Goal: Task Accomplishment & Management: Manage account settings

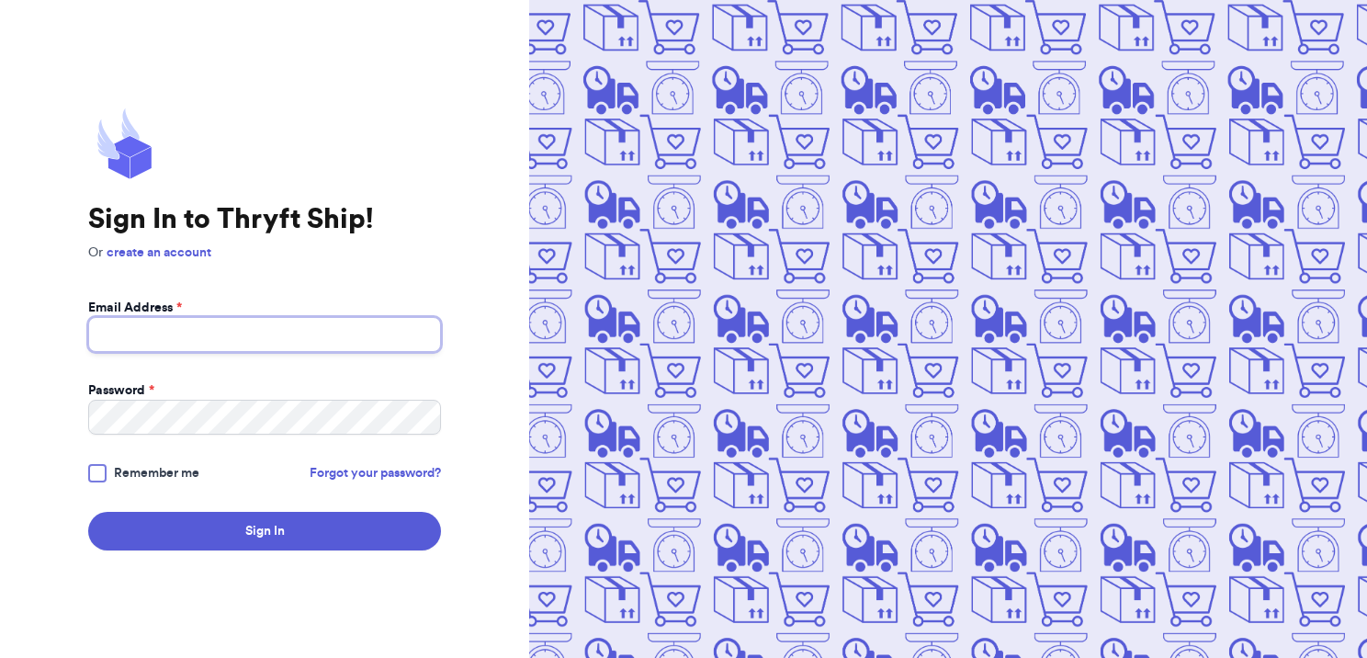
click at [327, 333] on input "Email Address *" at bounding box center [264, 334] width 353 height 35
type input "[EMAIL_ADDRESS][DOMAIN_NAME]"
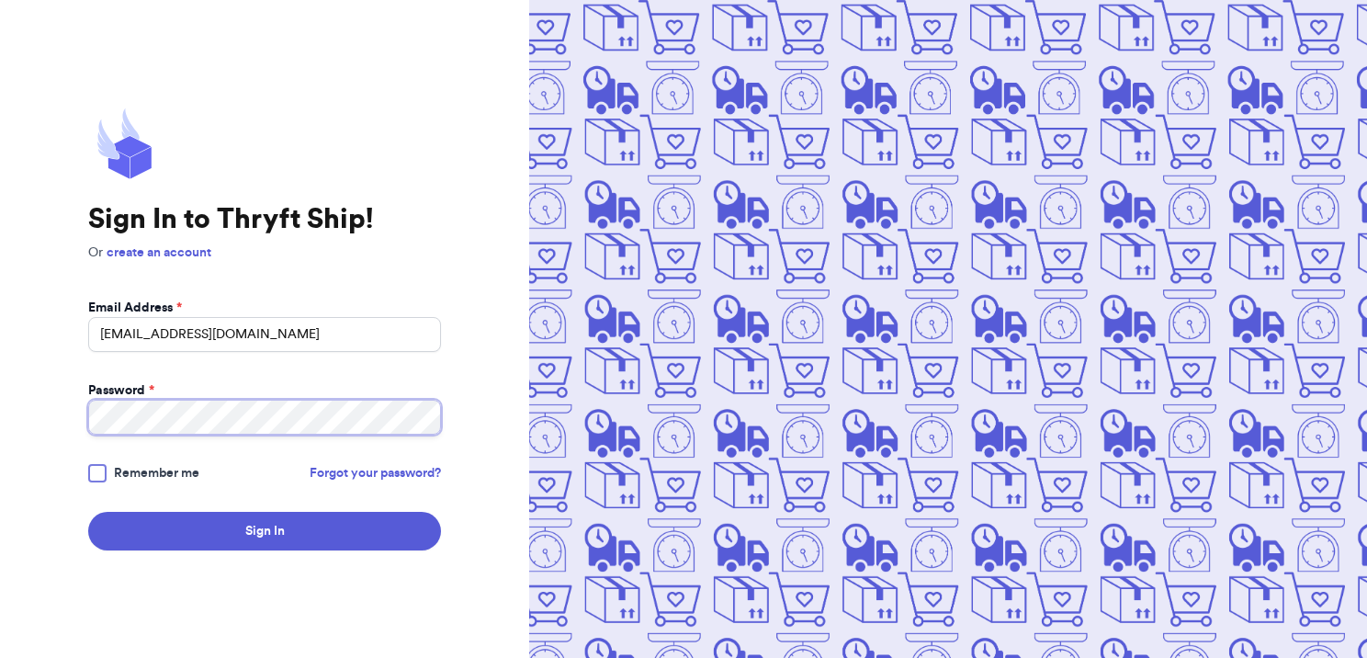
click at [88, 512] on button "Sign In" at bounding box center [264, 531] width 353 height 39
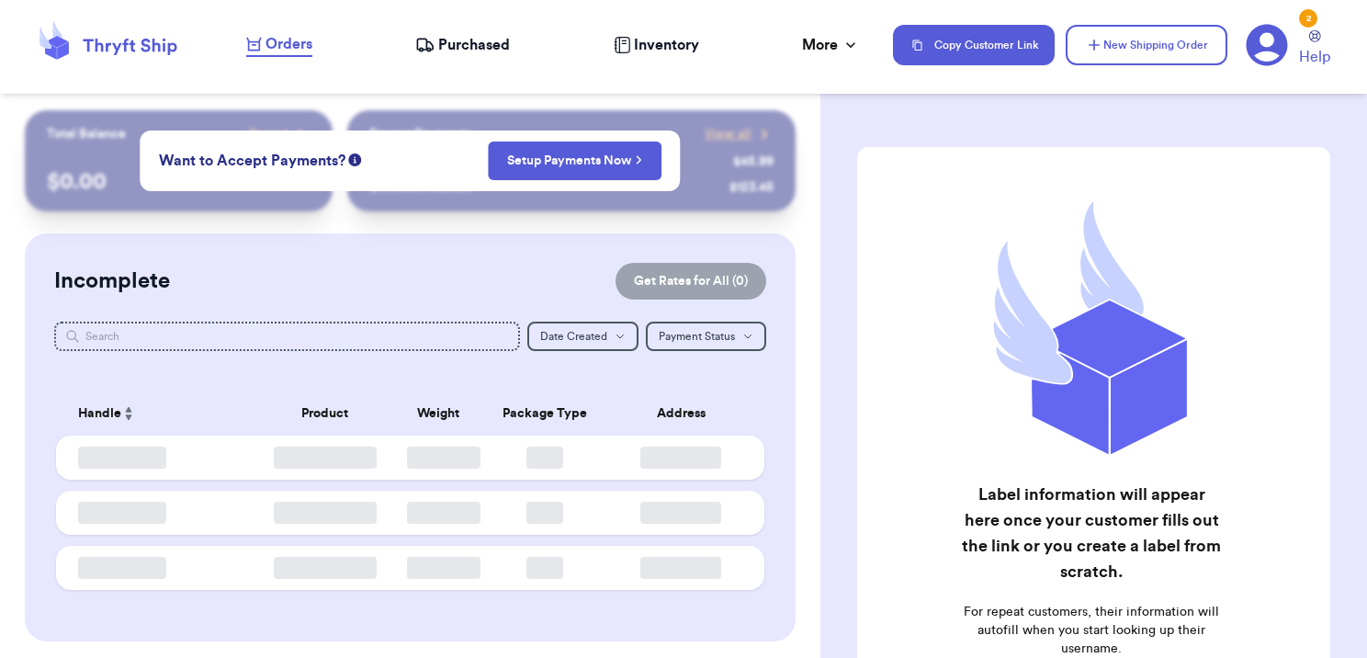
checkbox input "false"
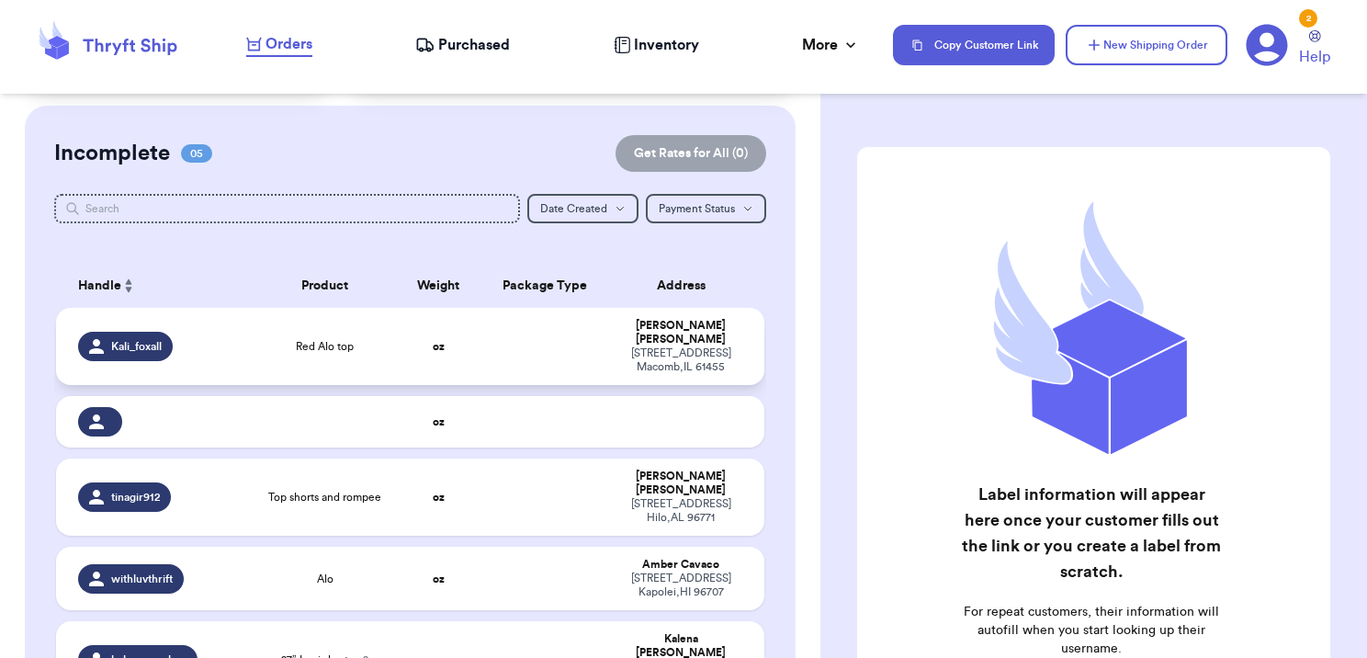
scroll to position [276, 0]
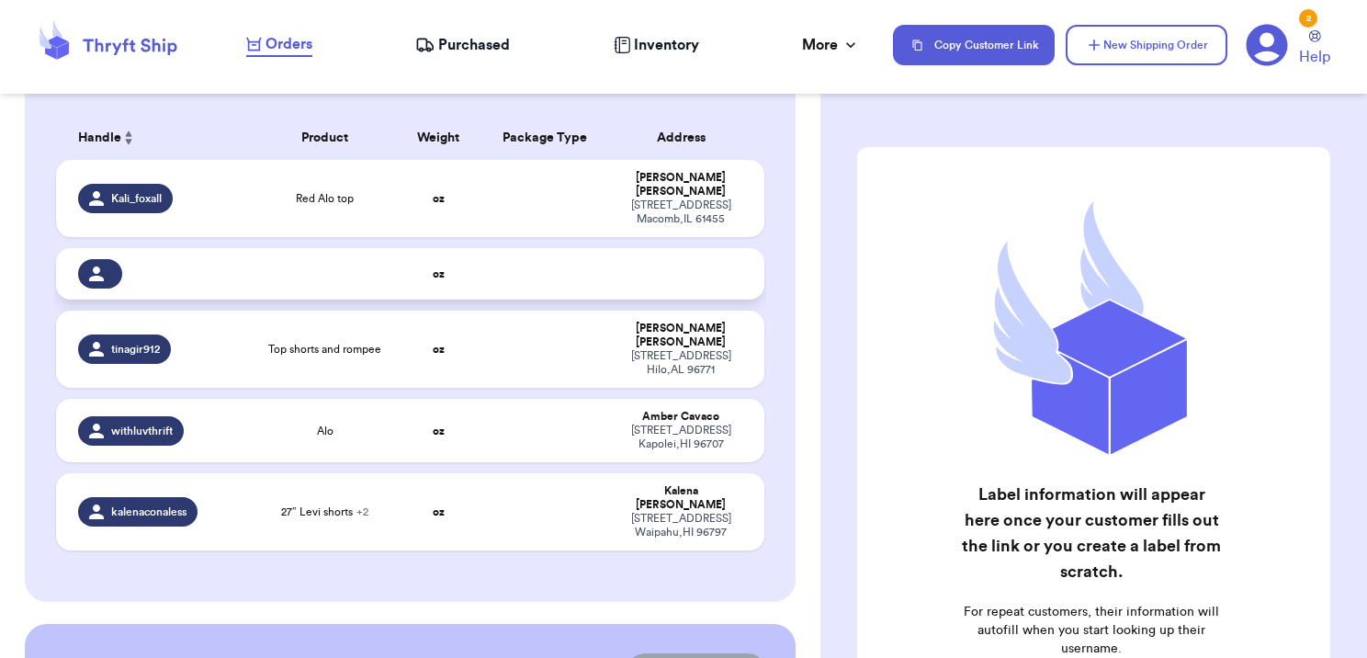
click at [224, 265] on div at bounding box center [160, 273] width 165 height 29
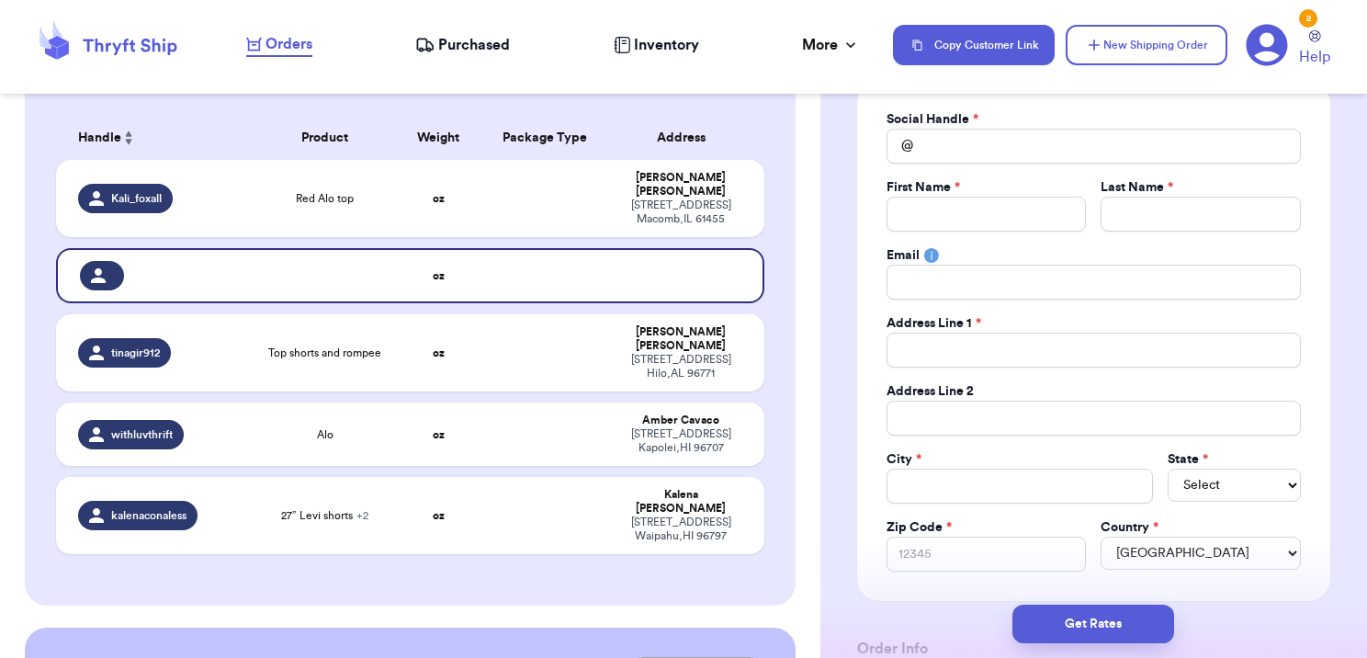
scroll to position [0, 0]
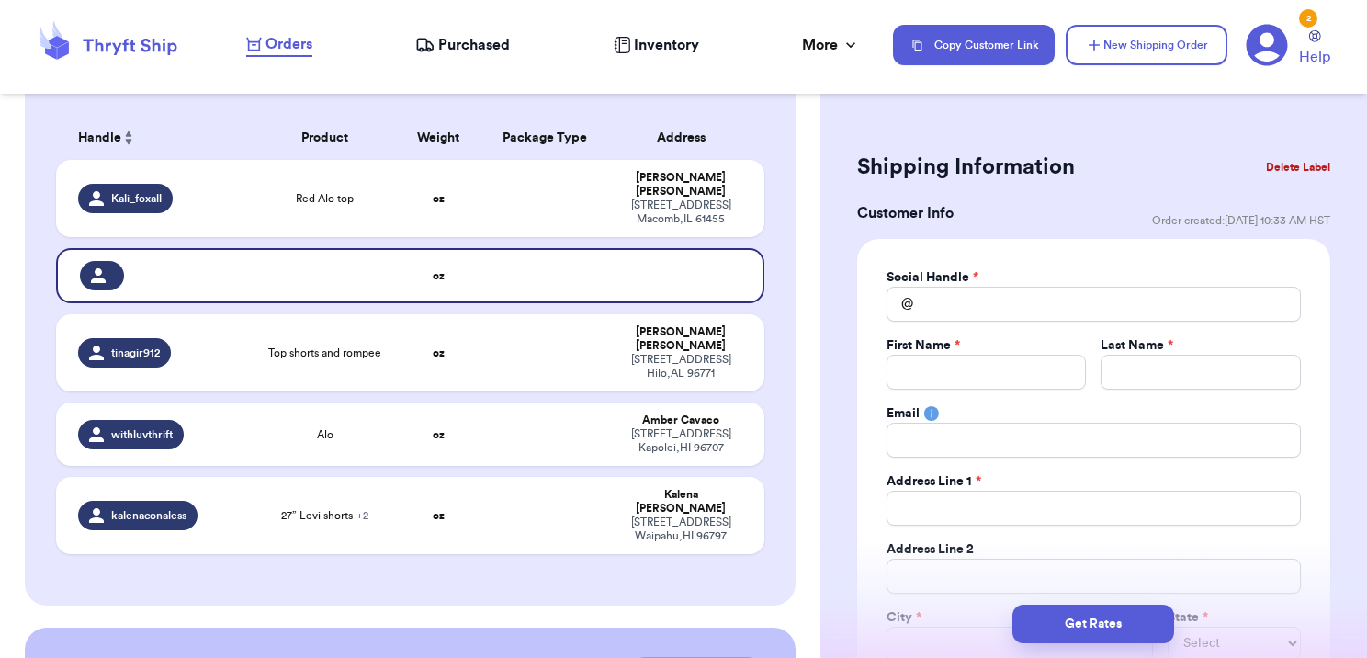
click at [1282, 168] on button "Delete Label" at bounding box center [1297, 167] width 79 height 40
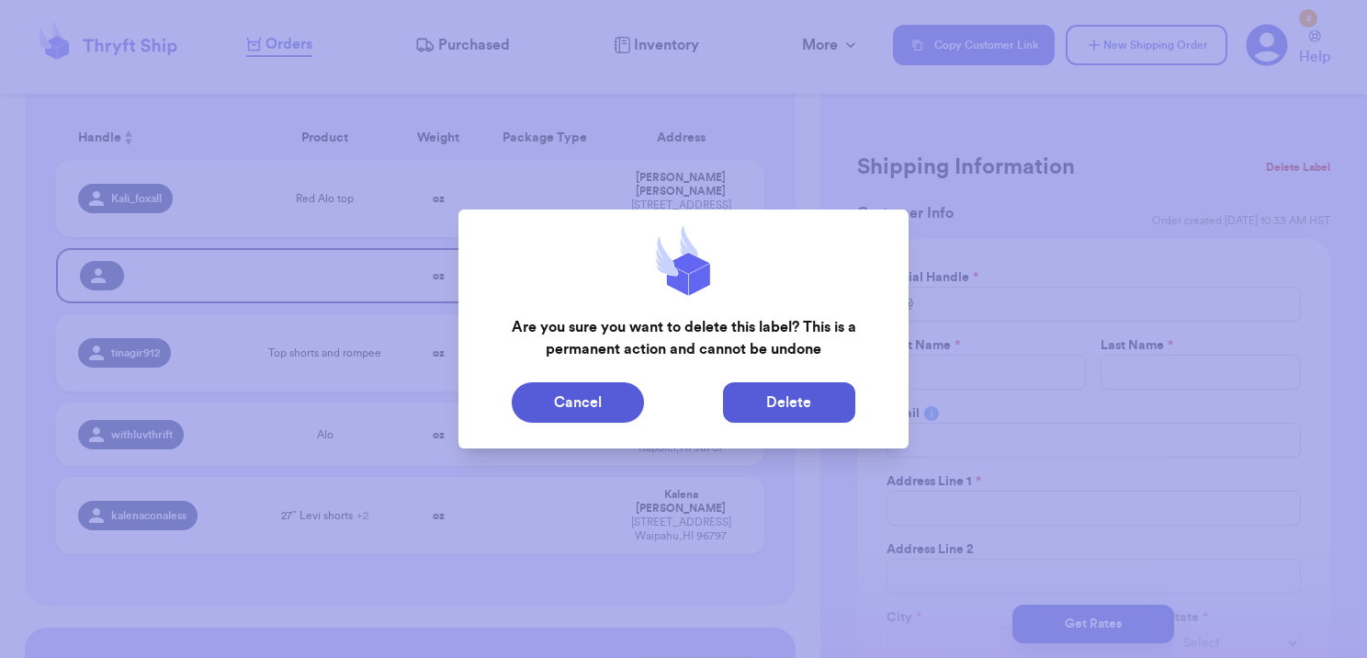
click at [816, 404] on button "Delete" at bounding box center [789, 402] width 132 height 40
type input "Red Alo top"
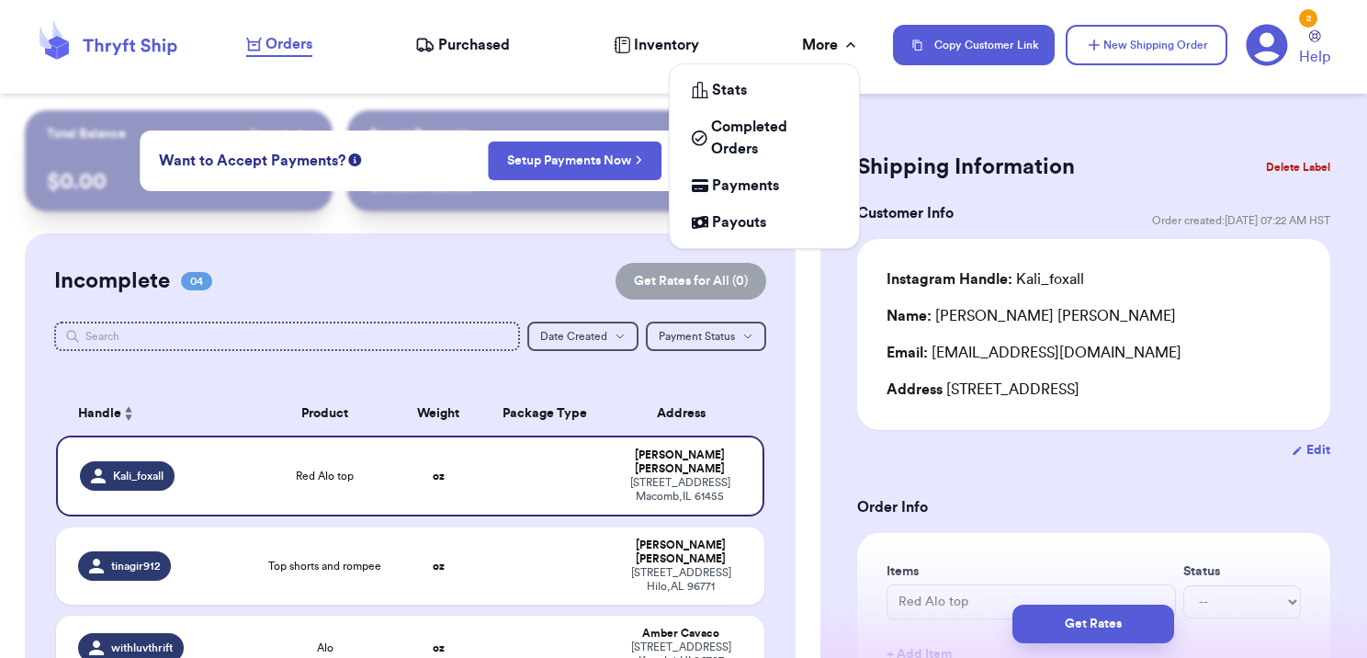
click at [829, 41] on div "More" at bounding box center [831, 45] width 58 height 22
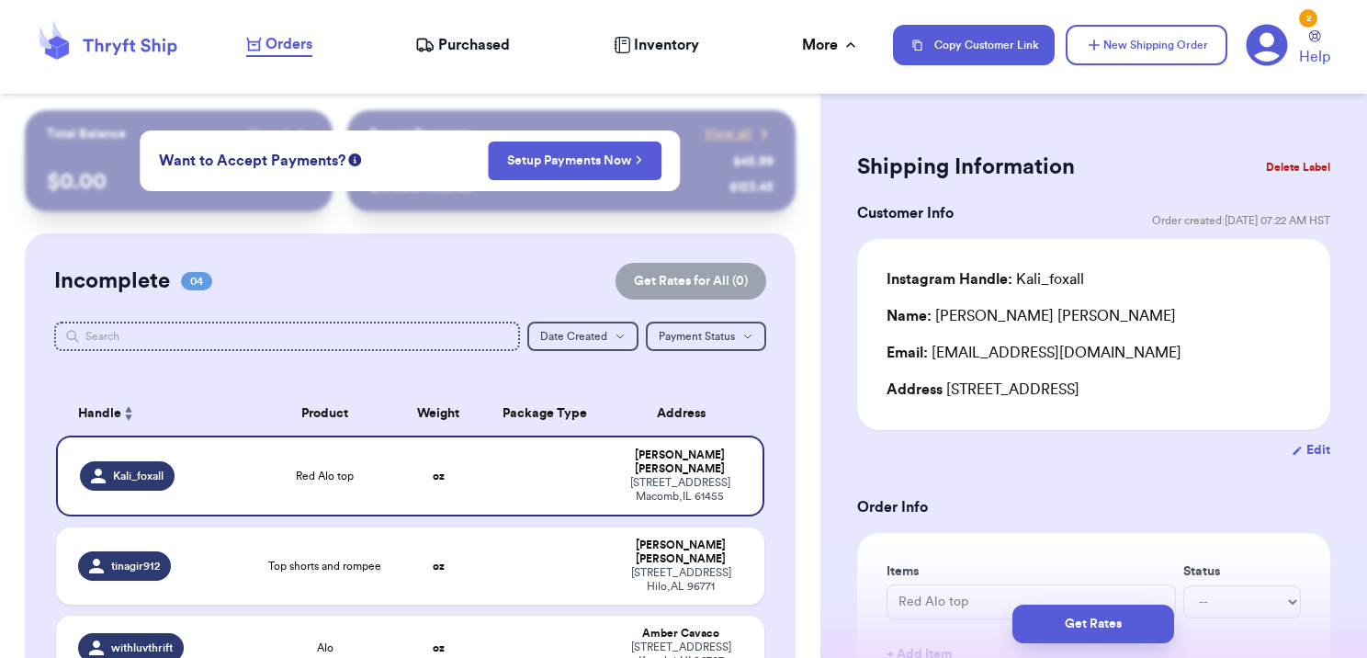
click at [0, 237] on html "Orders Purchased Inventory More Stats Completed Orders Payments Payouts Copy Cu…" at bounding box center [683, 329] width 1367 height 658
click at [1291, 31] on div "2 Help" at bounding box center [1295, 45] width 99 height 45
click at [1279, 42] on icon at bounding box center [1267, 45] width 41 height 41
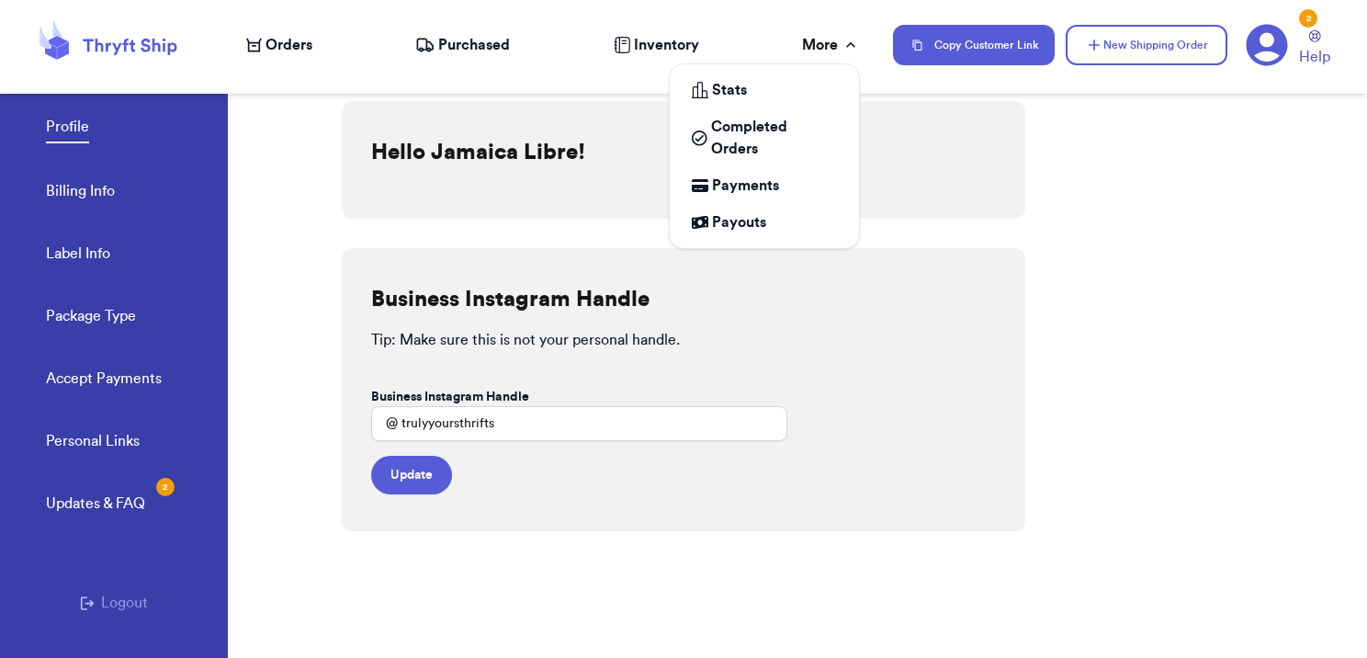
click at [831, 46] on div "More" at bounding box center [831, 45] width 58 height 22
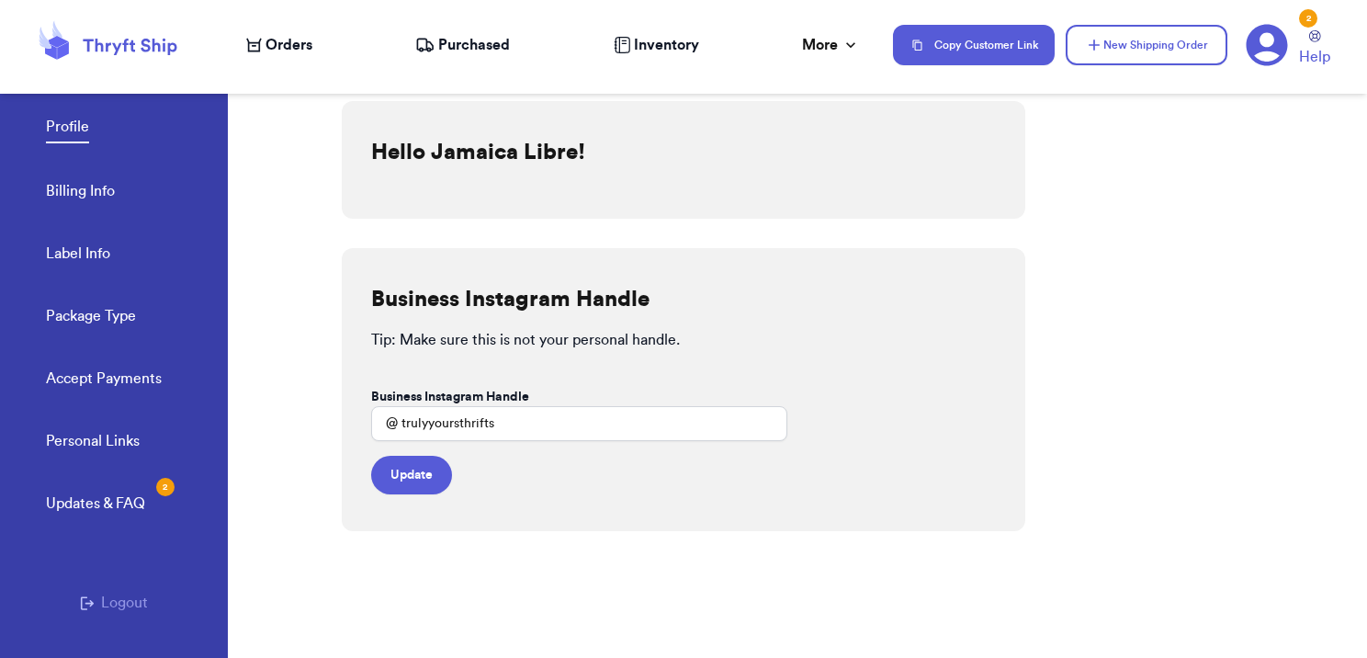
click at [1276, 46] on icon at bounding box center [1267, 45] width 41 height 41
click at [81, 570] on div "Personal Links Updates & FAQ 2 Logout" at bounding box center [114, 588] width 228 height 316
drag, startPoint x: 81, startPoint y: 570, endPoint x: 98, endPoint y: 596, distance: 31.1
click at [98, 596] on button "Logout" at bounding box center [114, 603] width 68 height 22
